Goal: Transaction & Acquisition: Download file/media

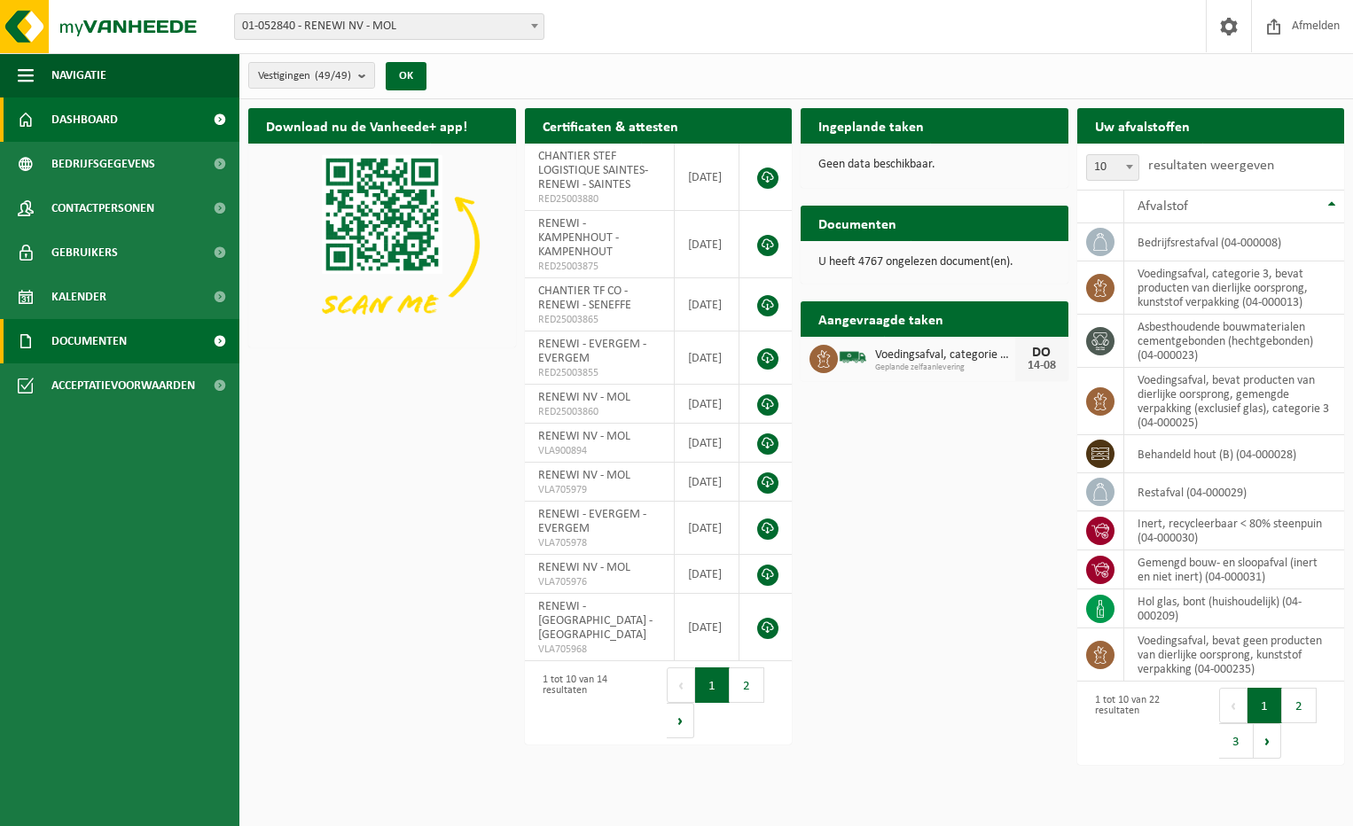
click at [98, 335] on span "Documenten" at bounding box center [88, 341] width 75 height 44
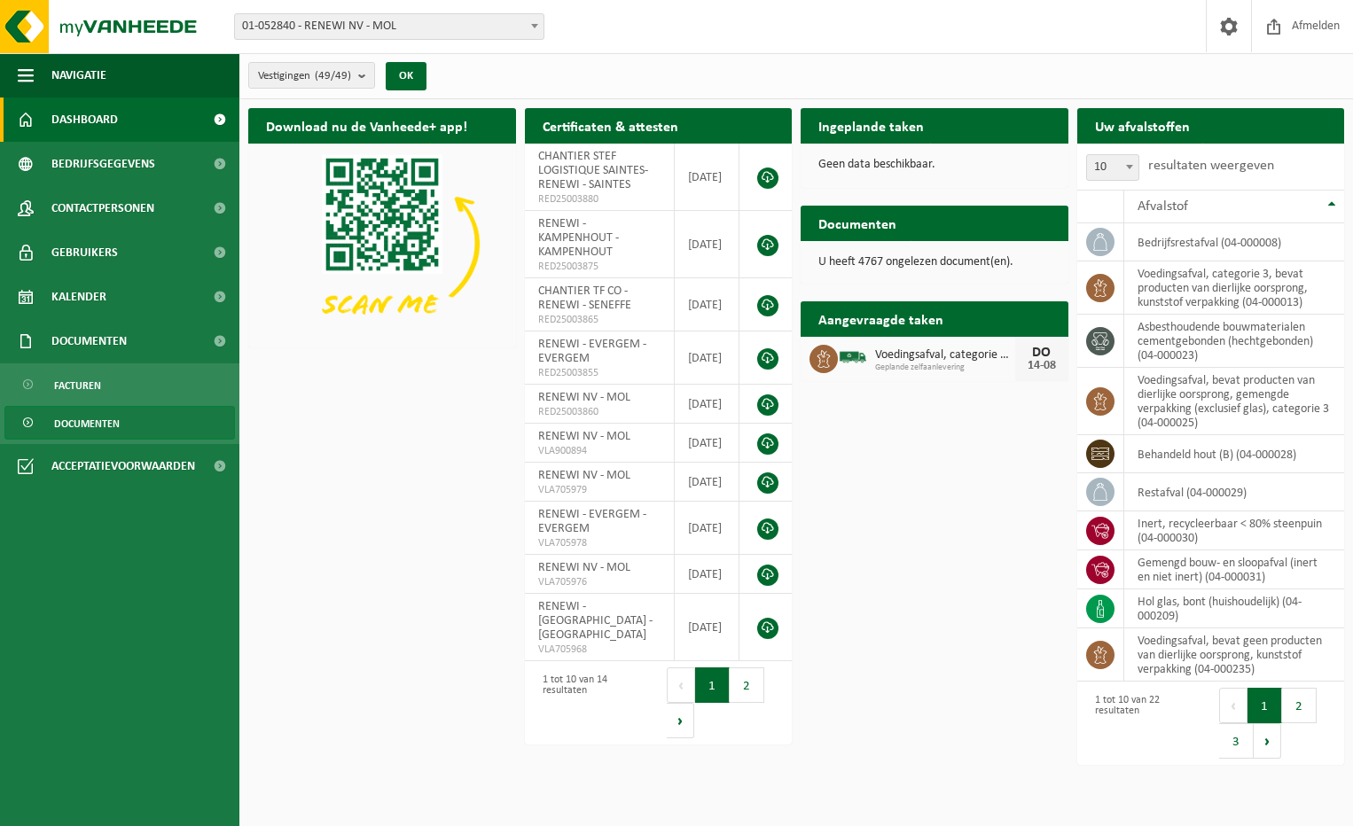
click at [82, 417] on span "Documenten" at bounding box center [87, 424] width 66 height 34
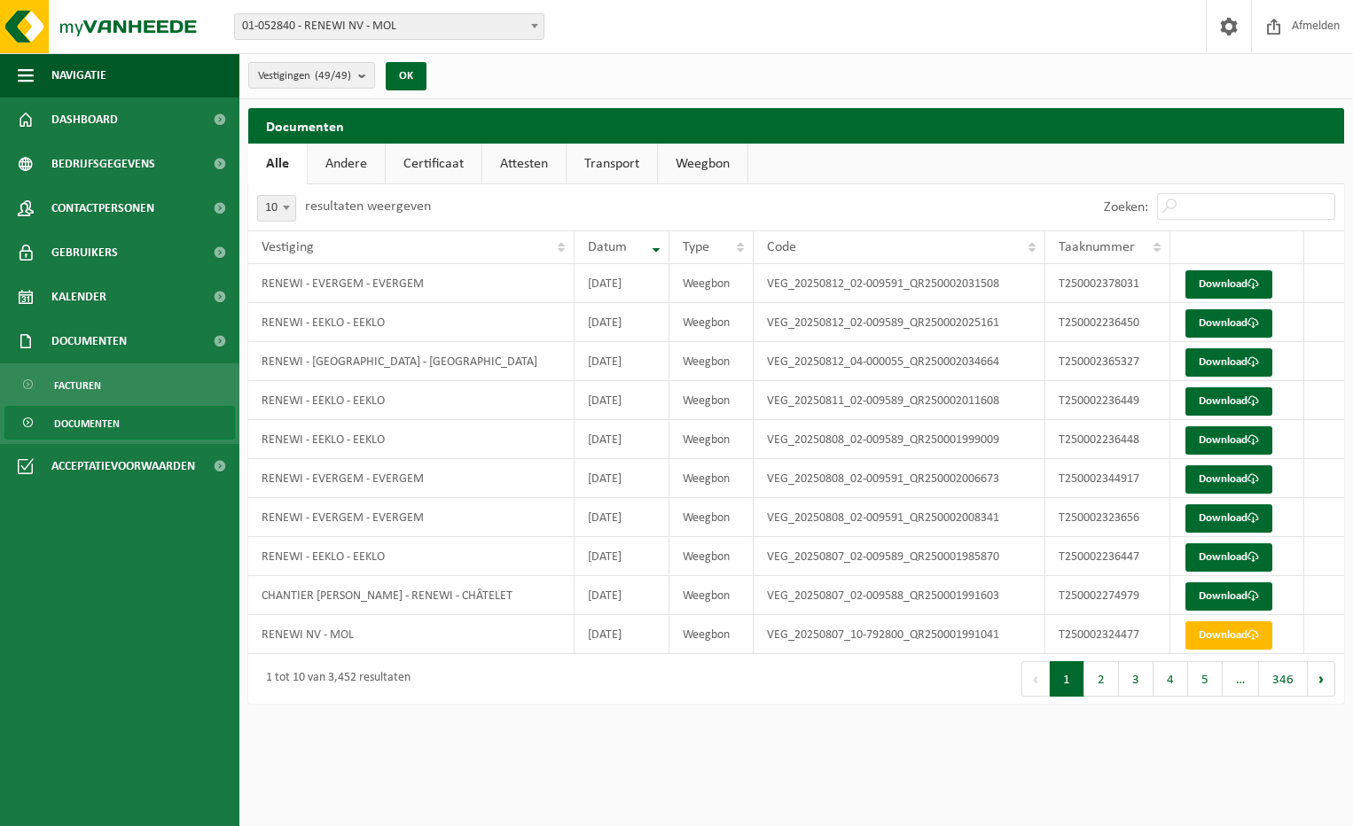
click at [721, 160] on link "Weegbon" at bounding box center [703, 164] width 90 height 41
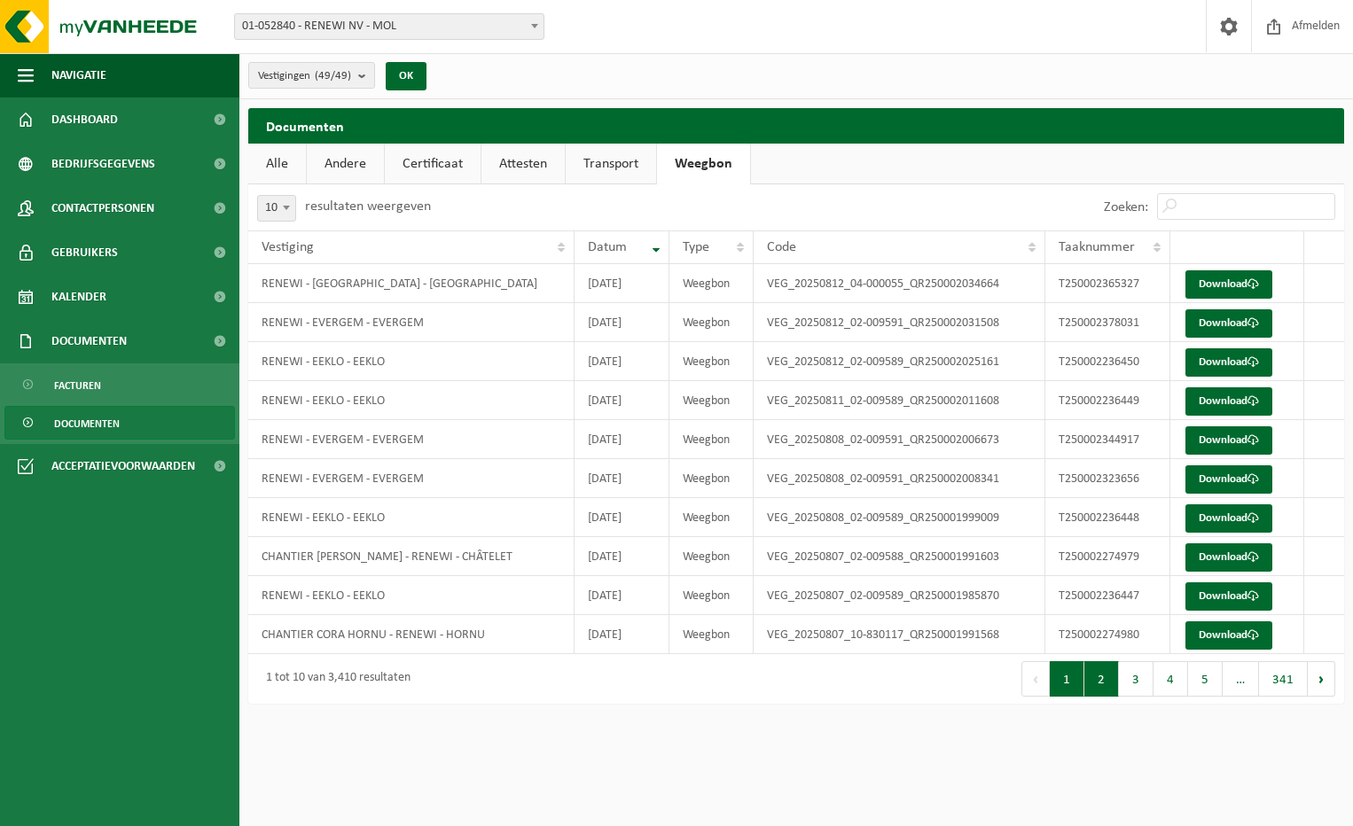
click at [1106, 672] on button "2" at bounding box center [1101, 678] width 35 height 35
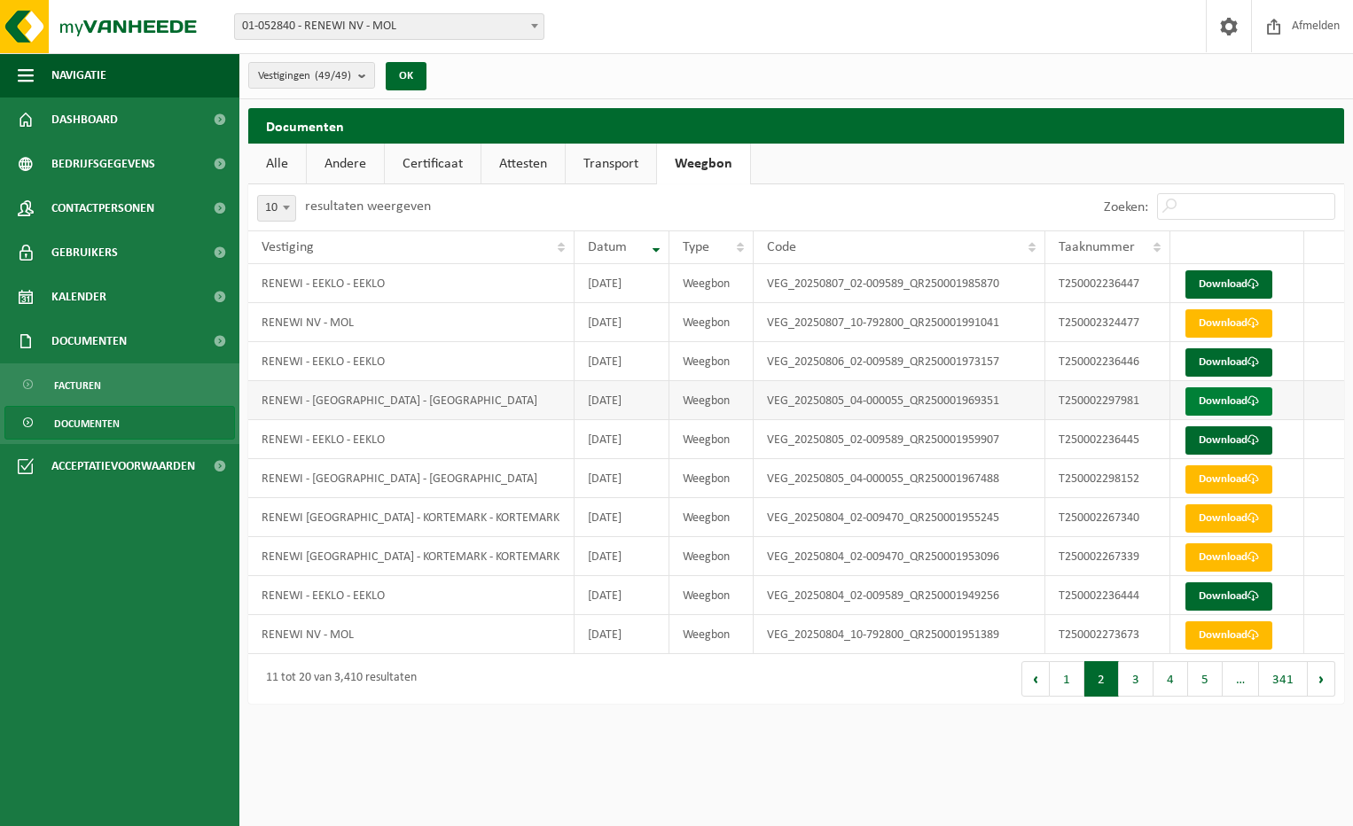
click at [1235, 396] on link "Download" at bounding box center [1228, 401] width 87 height 28
click at [1224, 472] on link "Download" at bounding box center [1228, 479] width 87 height 28
